Goal: Information Seeking & Learning: Learn about a topic

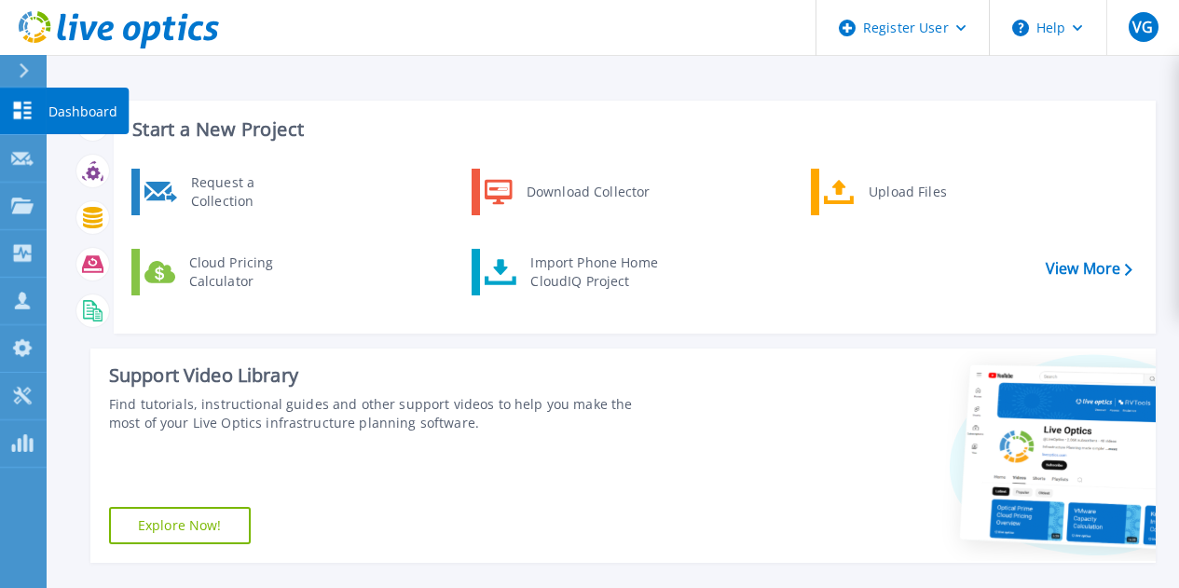
click at [35, 123] on link "Dashboard Dashboard" at bounding box center [23, 112] width 47 height 48
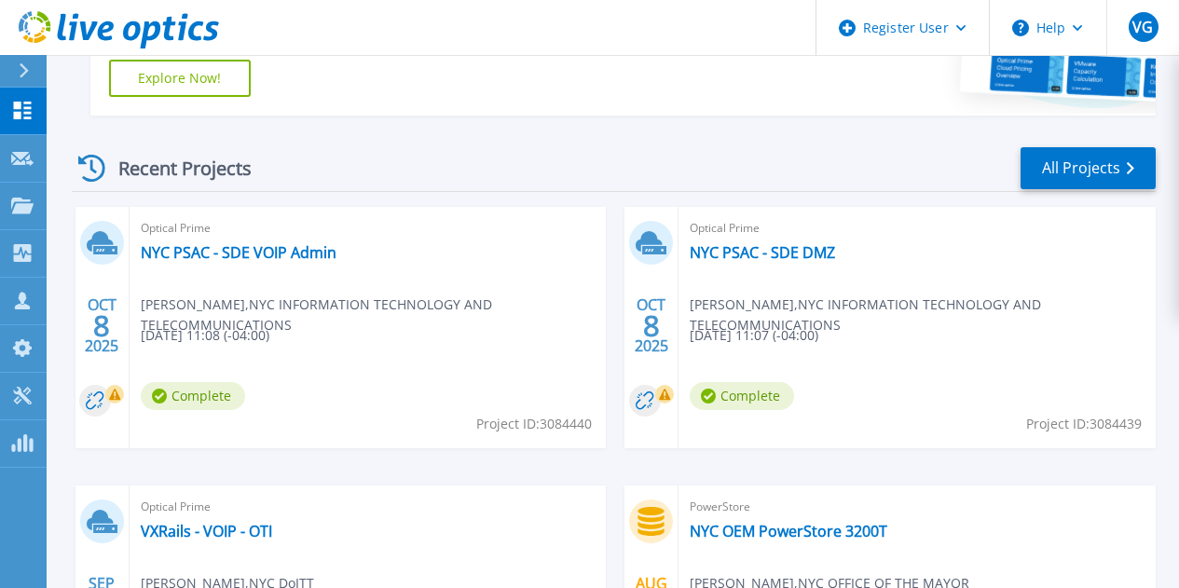
scroll to position [466, 0]
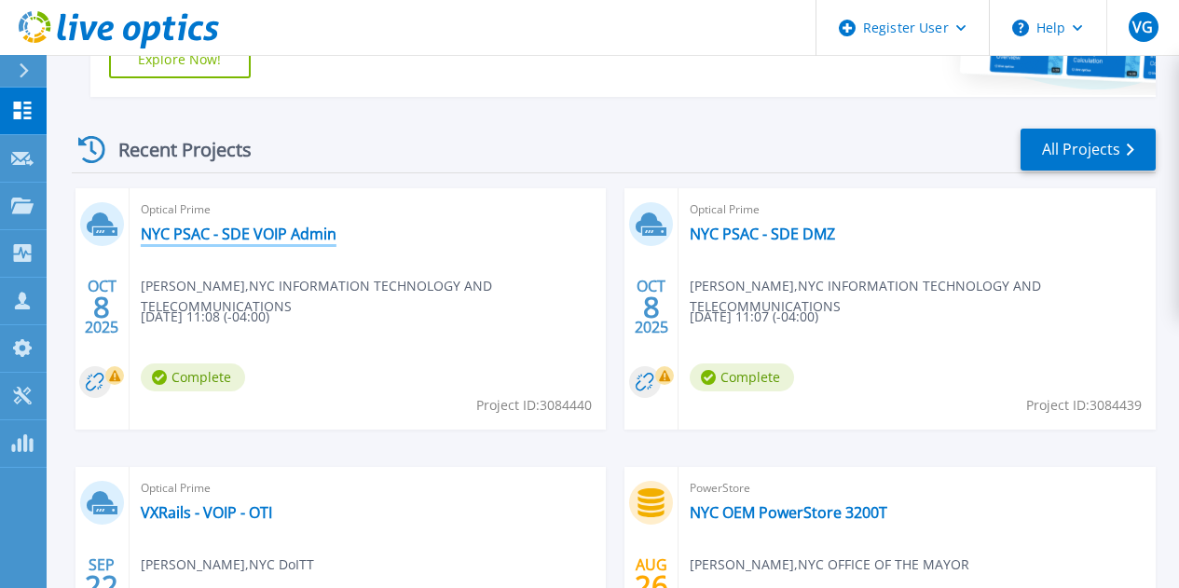
click at [243, 231] on link "NYC PSAC - SDE VOIP Admin" at bounding box center [239, 234] width 196 height 19
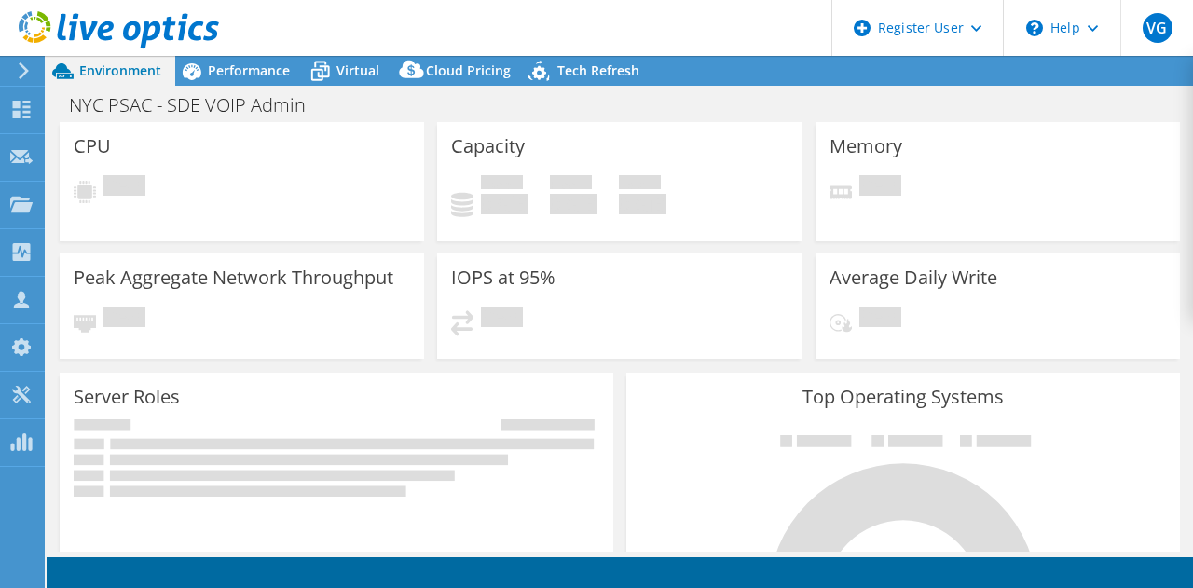
select select "USD"
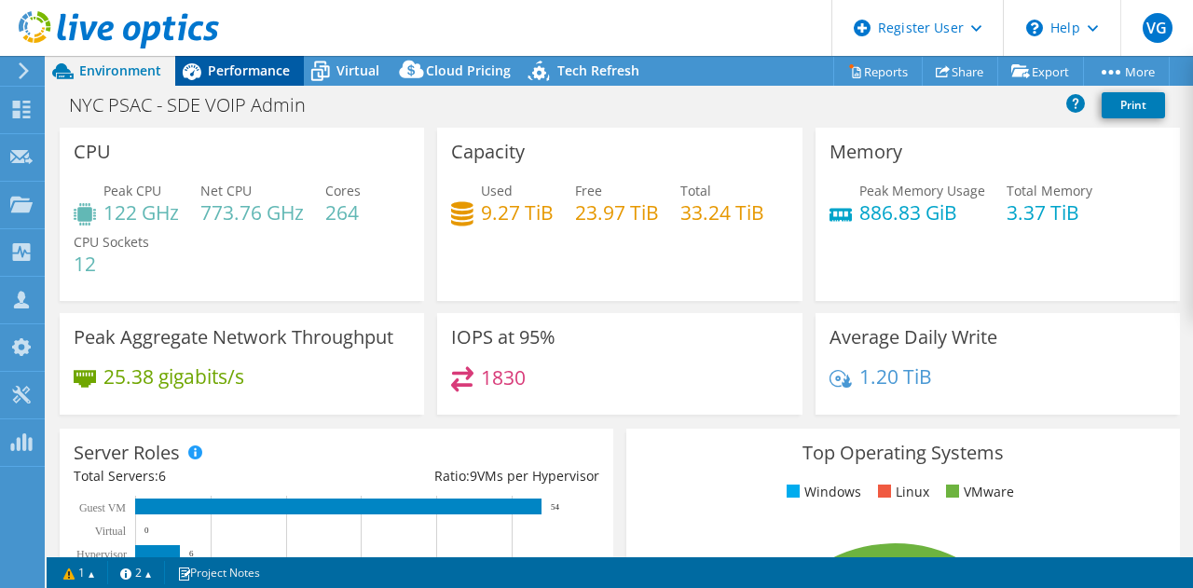
click at [273, 62] on div "Performance" at bounding box center [239, 71] width 129 height 30
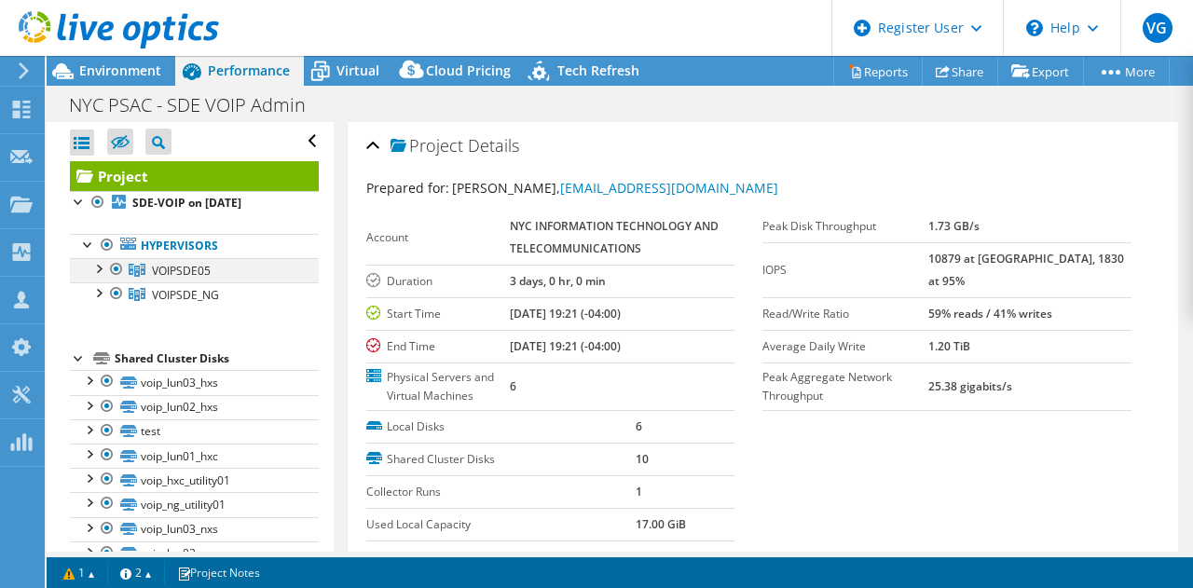
click at [98, 266] on div at bounding box center [98, 267] width 19 height 19
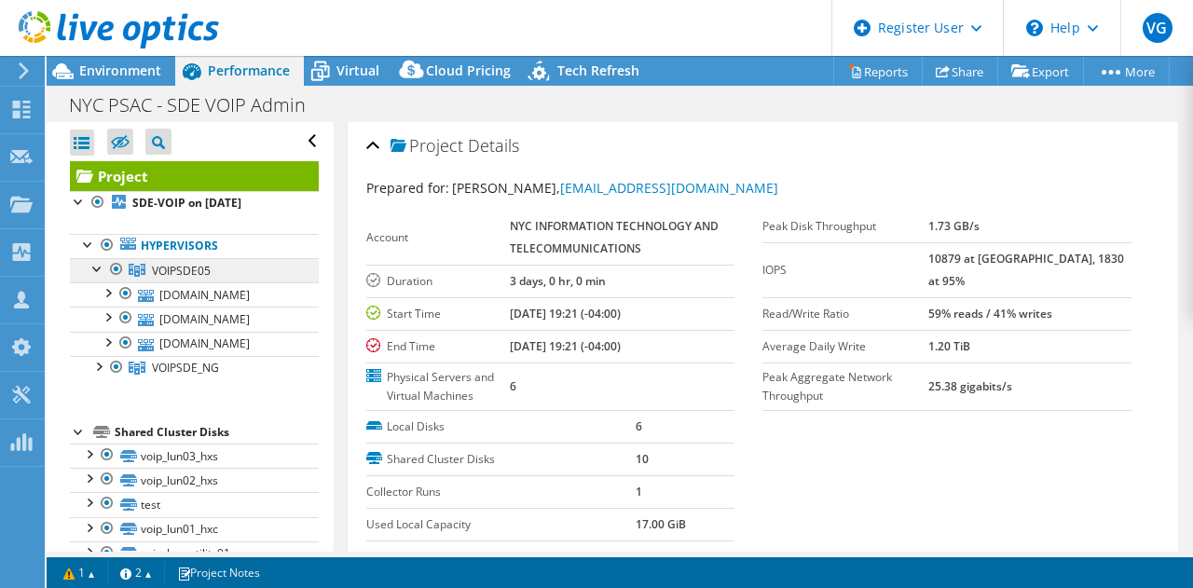
click at [185, 258] on link "VOIPSDE05" at bounding box center [194, 270] width 249 height 24
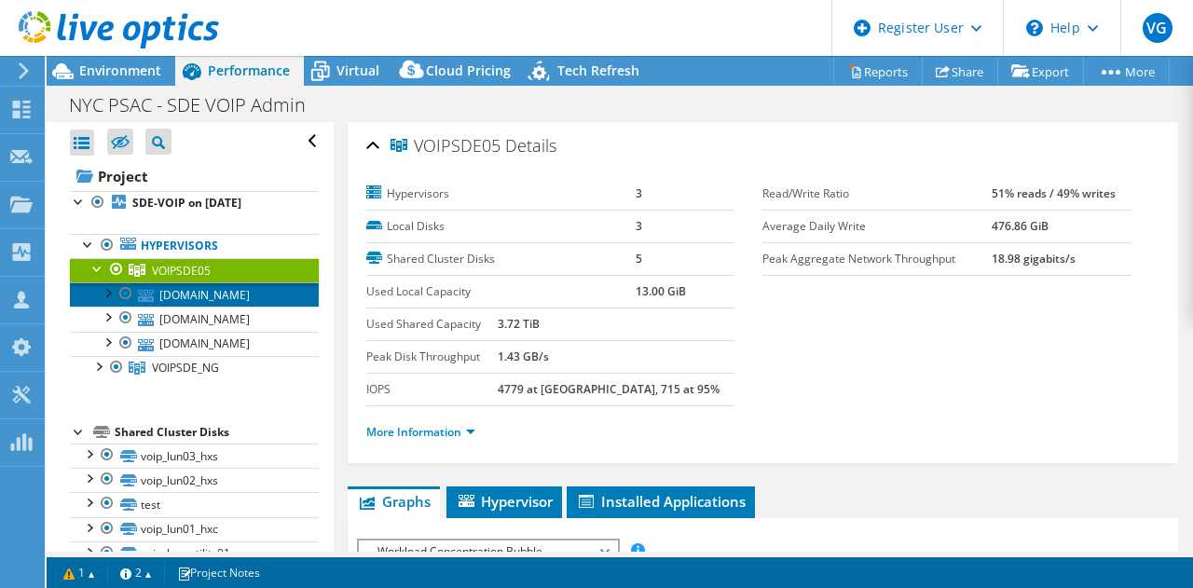
click at [185, 287] on link "mtsepi-opshfn01.voipsde.psn.nyc" at bounding box center [194, 294] width 249 height 24
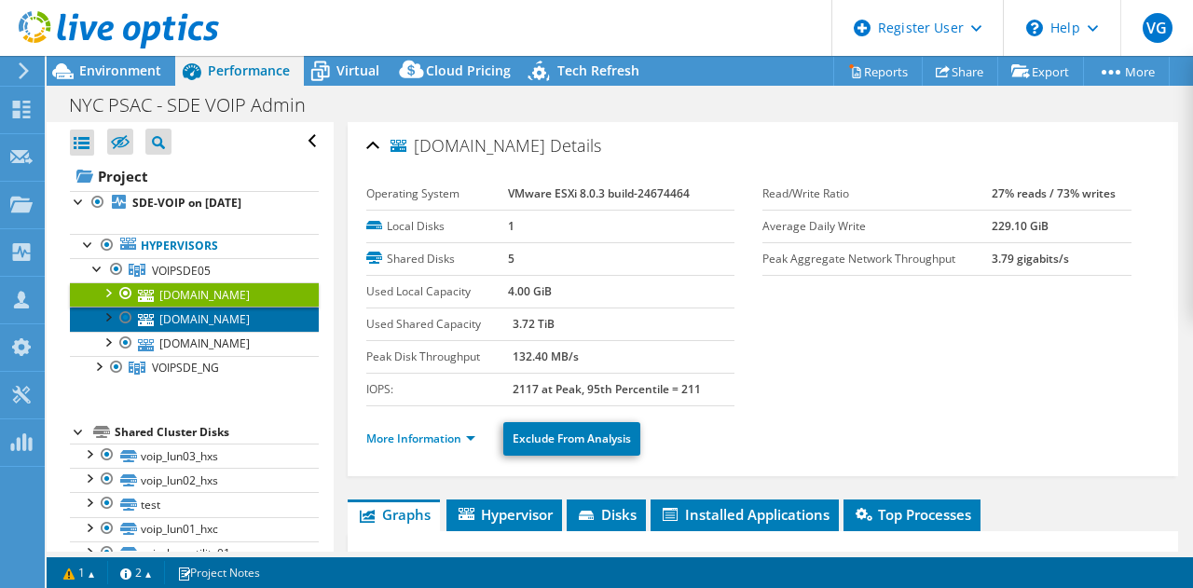
click at [195, 331] on link "mtsepi-opshfn02.voipsde.psn.nyc" at bounding box center [194, 319] width 249 height 24
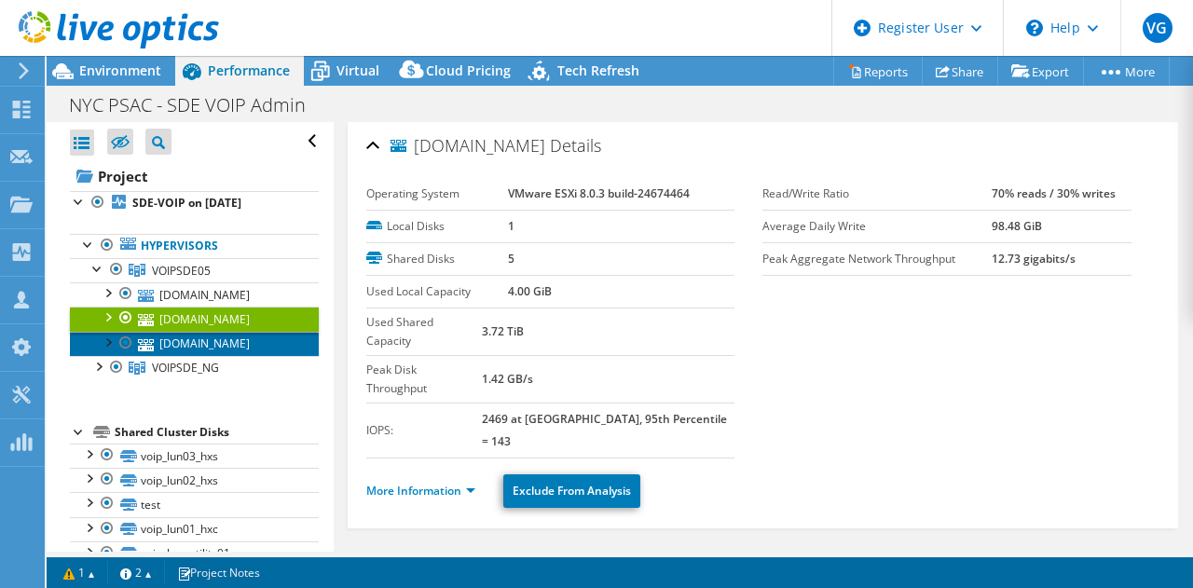
click at [187, 356] on link "mtsepi-opshfn03.voipsde.psn.nyc" at bounding box center [194, 344] width 249 height 24
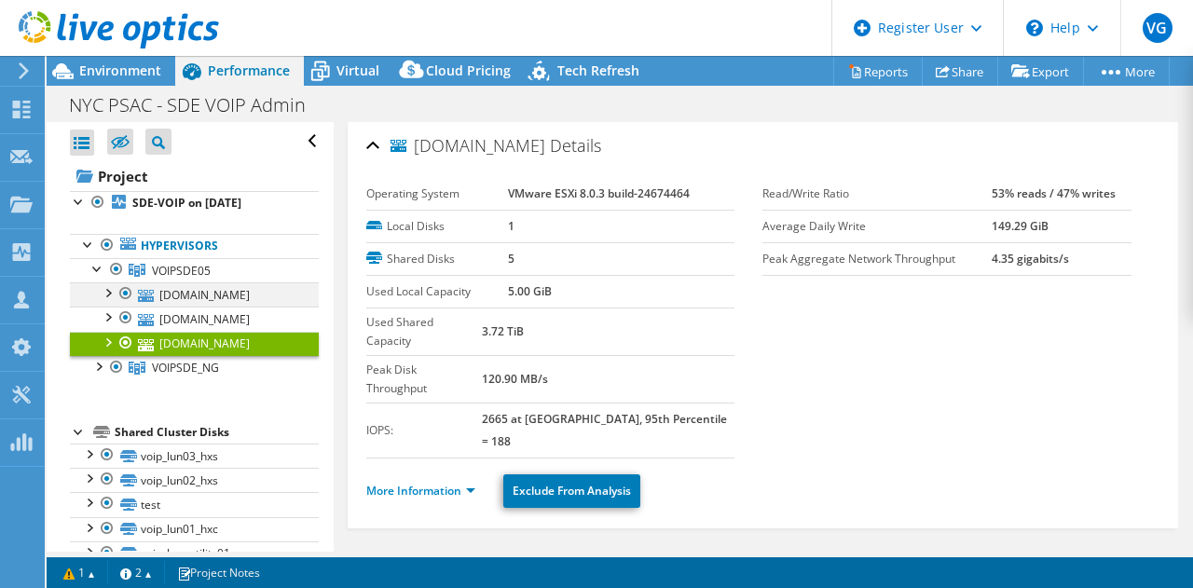
click at [107, 288] on div at bounding box center [107, 291] width 19 height 19
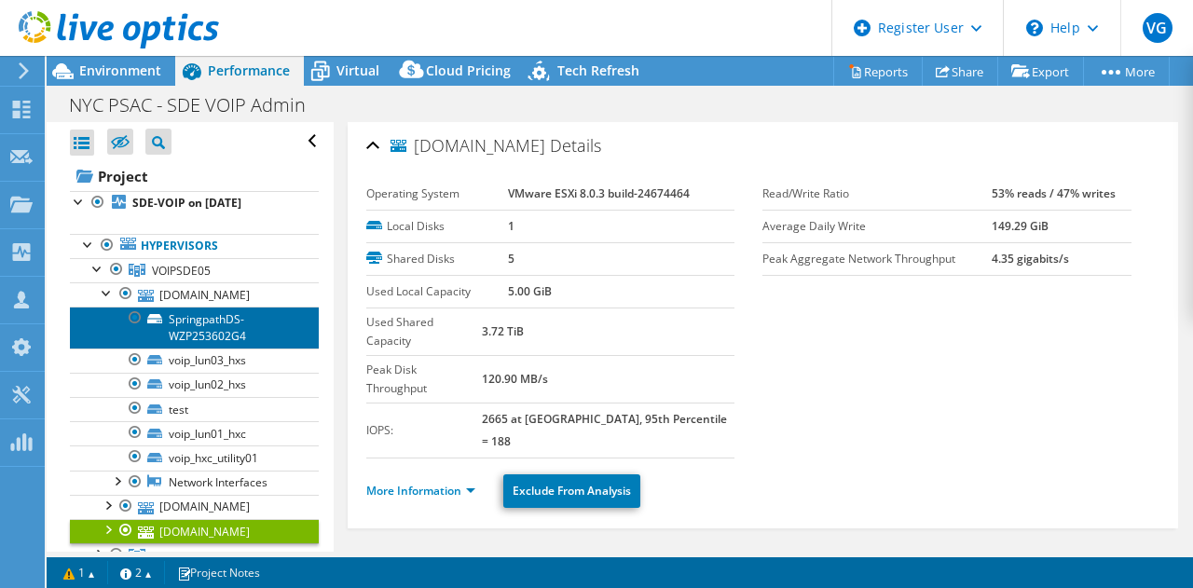
click at [173, 343] on link "SpringpathDS-WZP253602G4" at bounding box center [194, 327] width 249 height 41
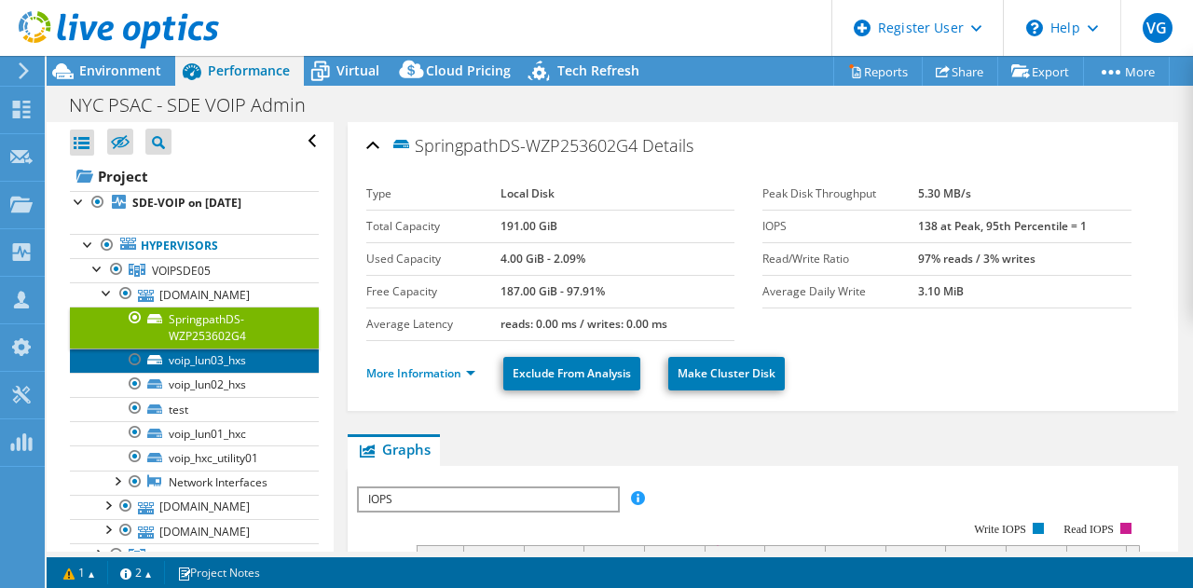
click at [185, 373] on link "voip_lun03_hxs" at bounding box center [194, 361] width 249 height 24
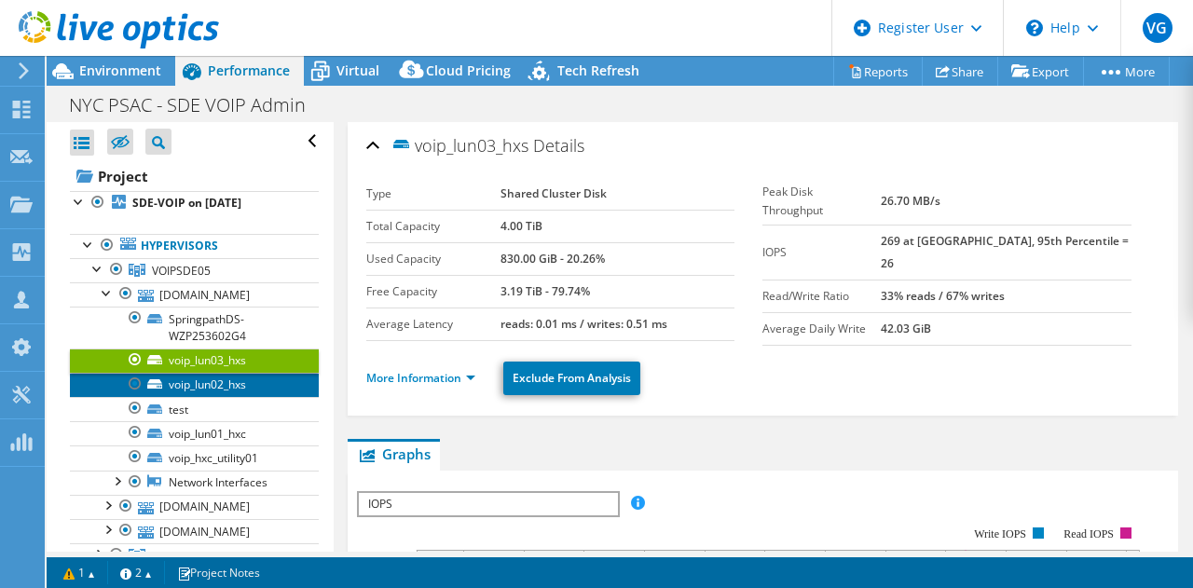
click at [190, 397] on link "voip_lun02_hxs" at bounding box center [194, 385] width 249 height 24
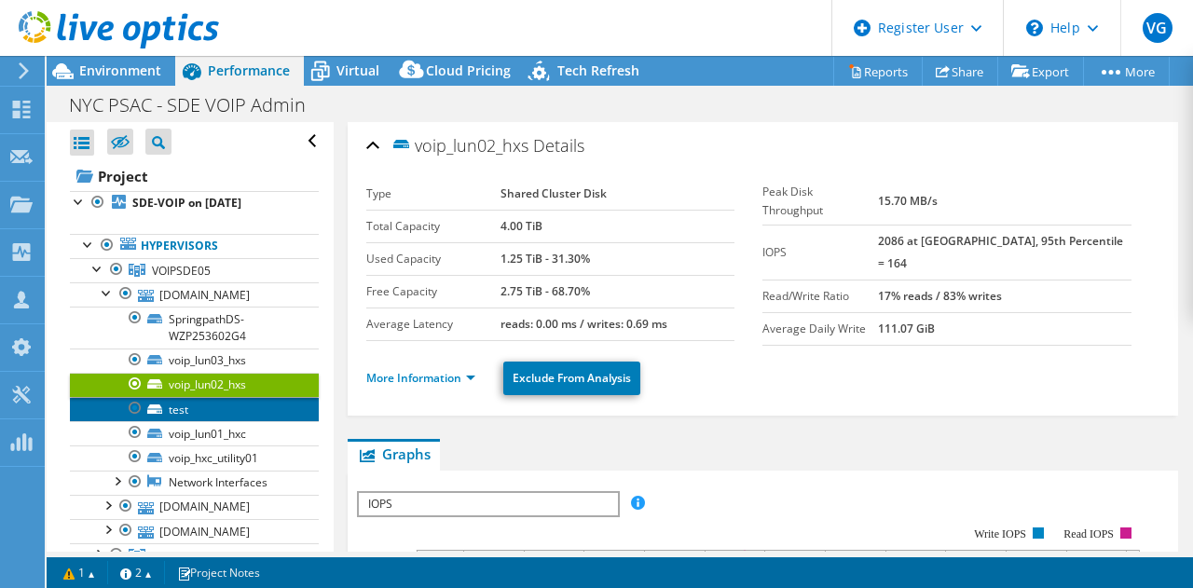
click at [192, 421] on link "test" at bounding box center [194, 409] width 249 height 24
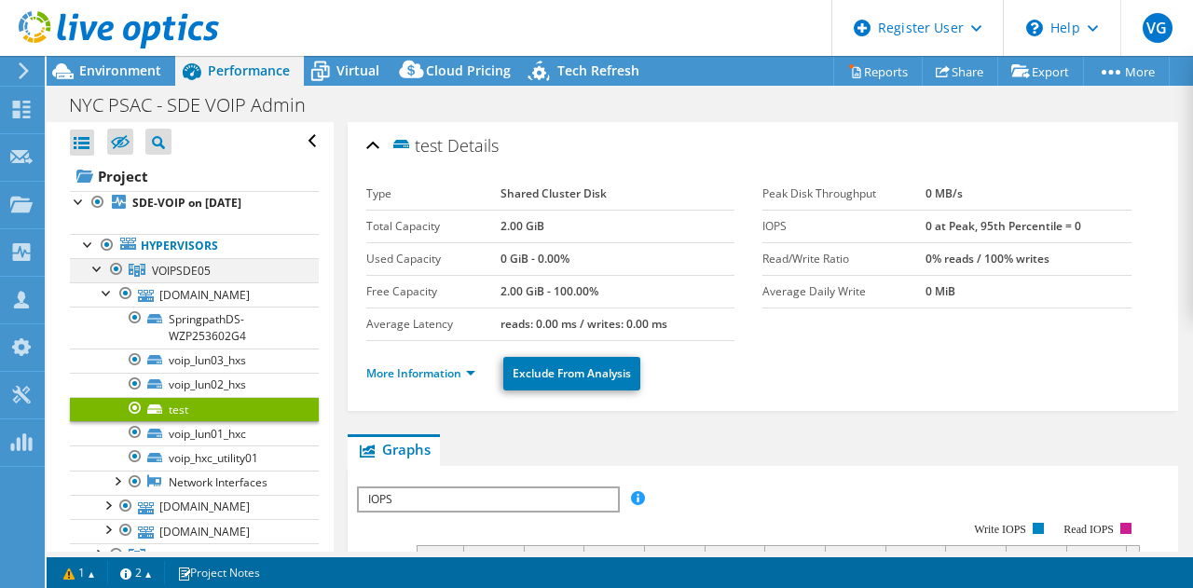
click at [100, 263] on div at bounding box center [98, 267] width 19 height 19
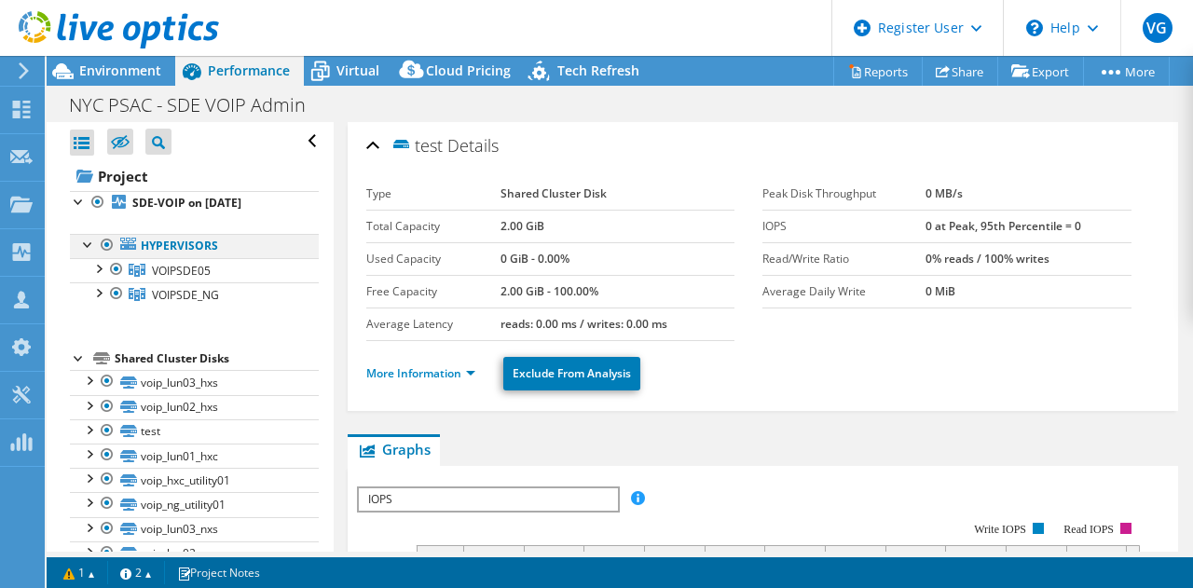
click at [88, 241] on div at bounding box center [88, 243] width 19 height 19
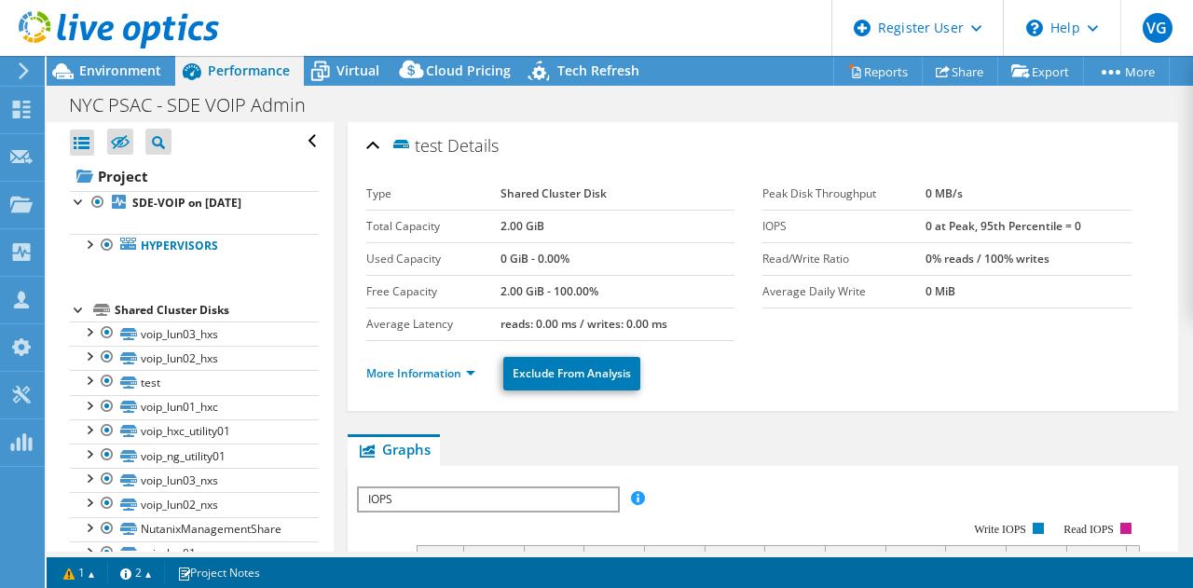
click at [300, 138] on div "Open All Close All Hide Excluded Nodes Project Tree Filter" at bounding box center [194, 141] width 249 height 39
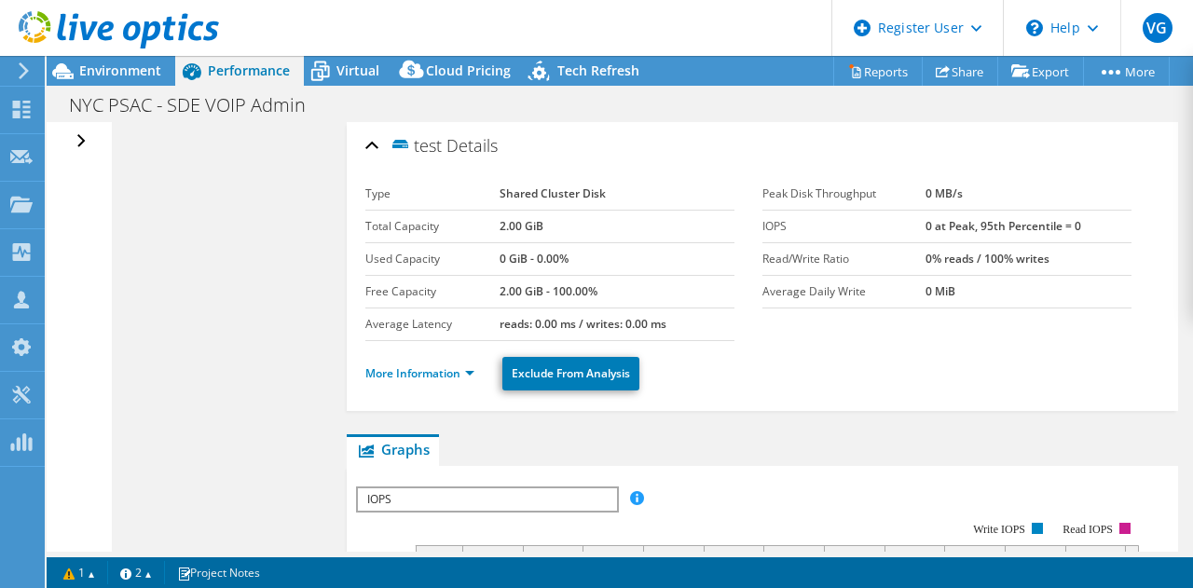
click at [83, 134] on div "Open All Close All Hide Excluded Nodes Project Tree Filter" at bounding box center [83, 141] width 27 height 39
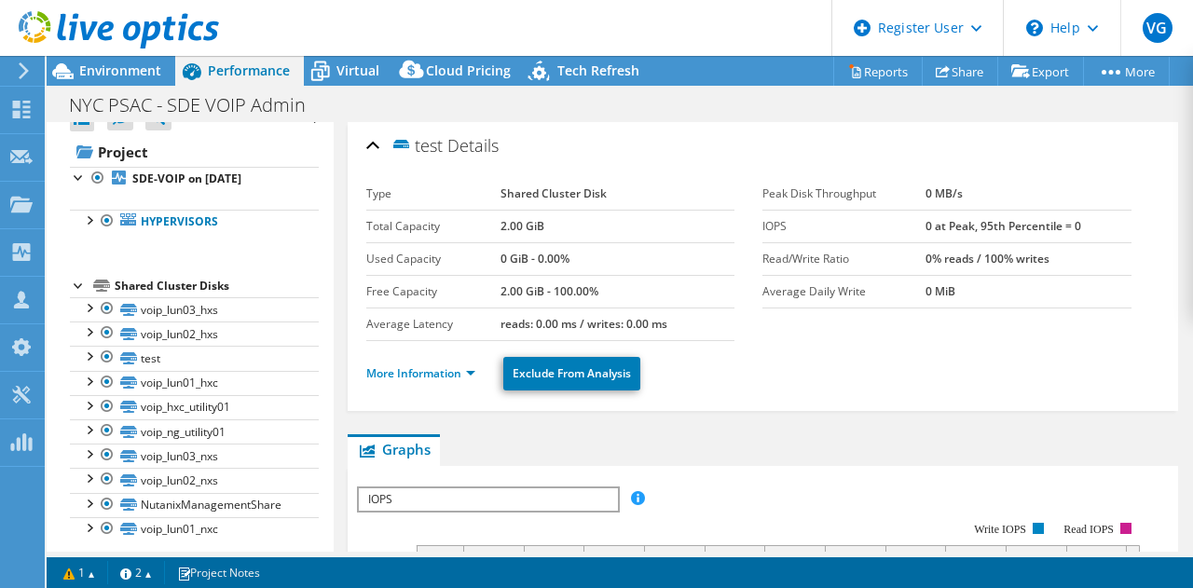
scroll to position [36, 0]
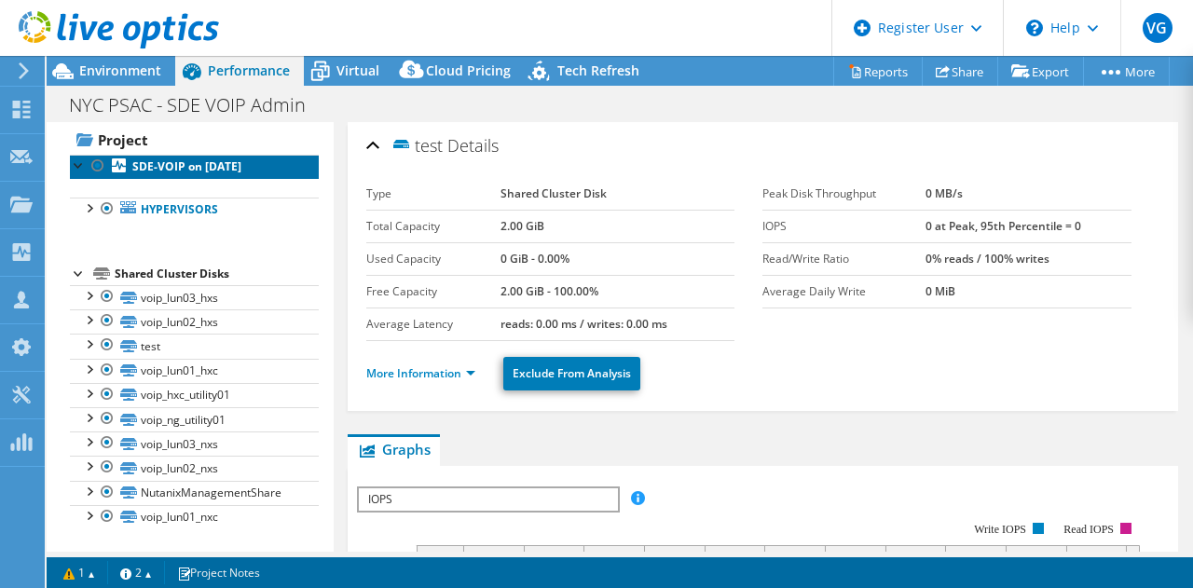
click at [198, 165] on b "SDE-VOIP on 10/8/2025" at bounding box center [186, 166] width 109 height 16
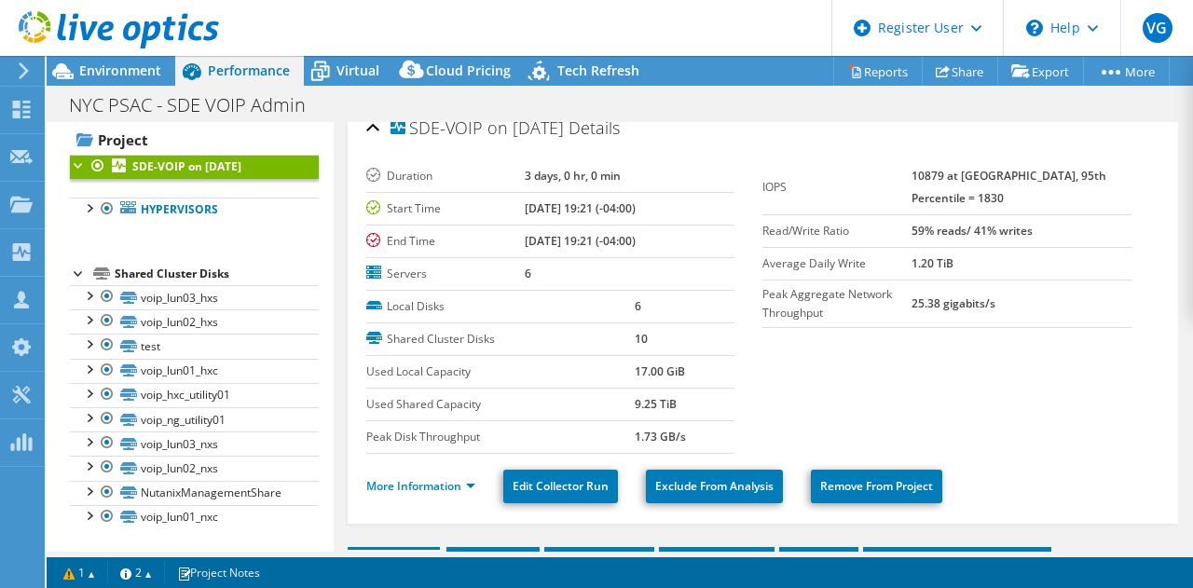
scroll to position [0, 0]
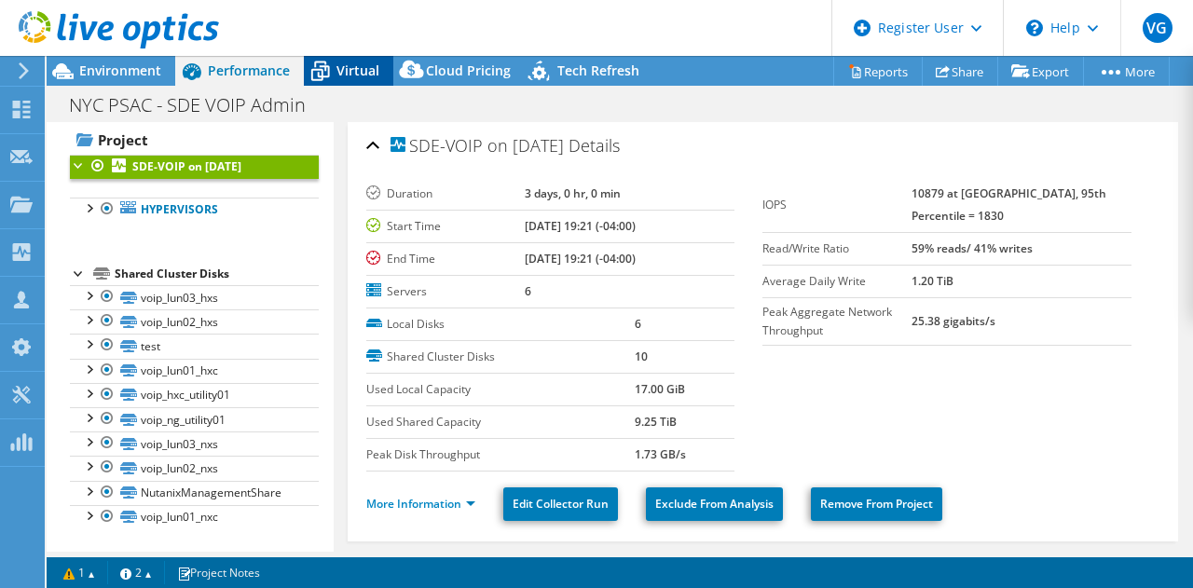
click at [327, 74] on icon at bounding box center [320, 72] width 19 height 15
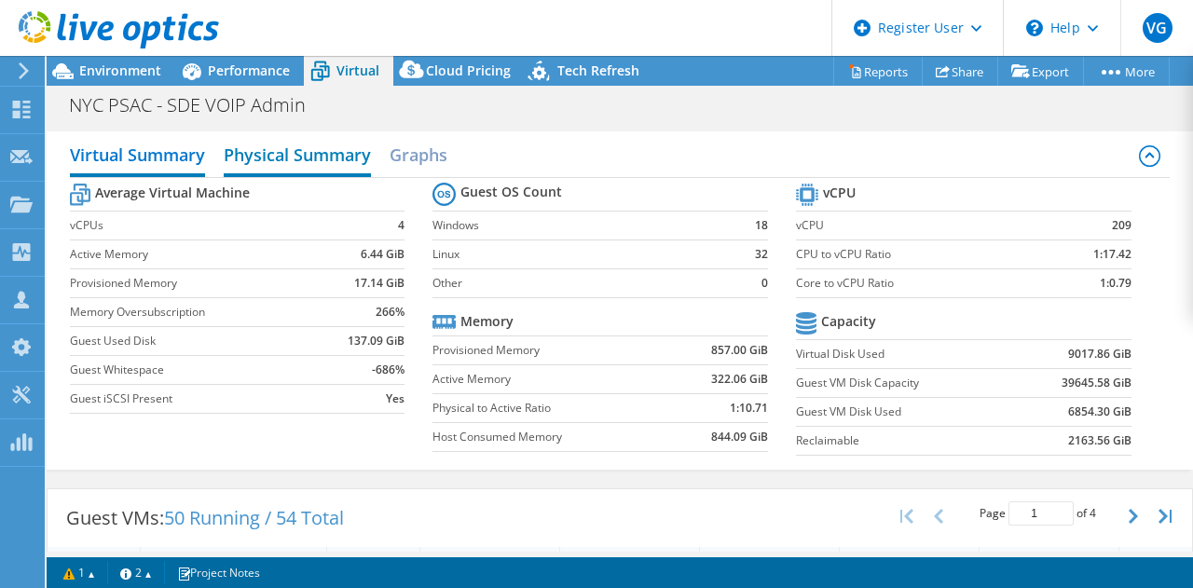
click at [283, 143] on h2 "Physical Summary" at bounding box center [297, 156] width 147 height 41
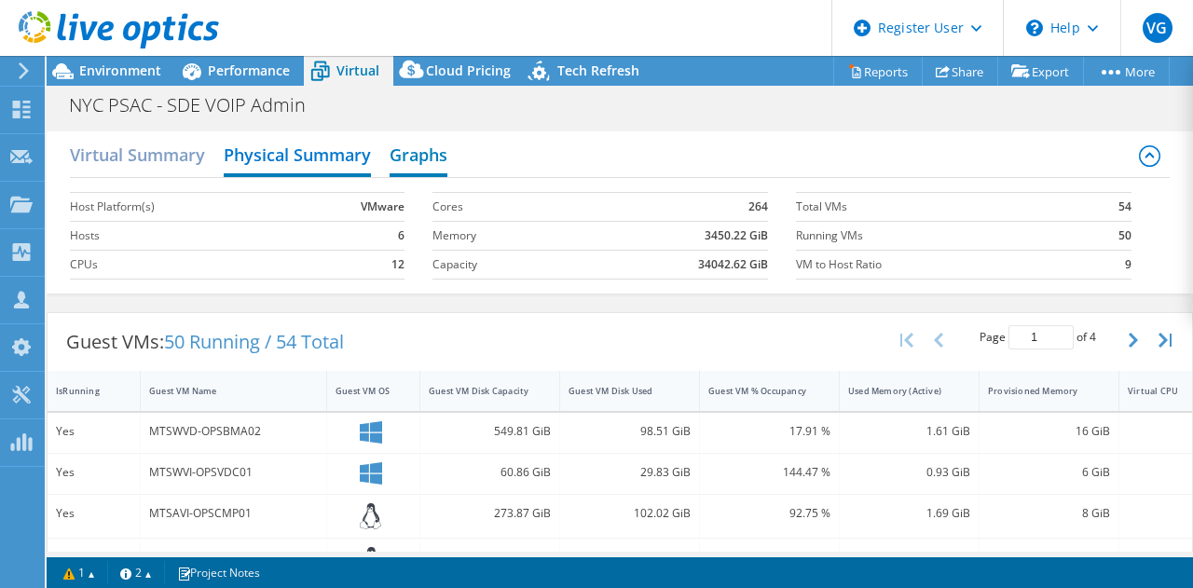
click at [439, 159] on h2 "Graphs" at bounding box center [419, 156] width 58 height 41
